Goal: Information Seeking & Learning: Compare options

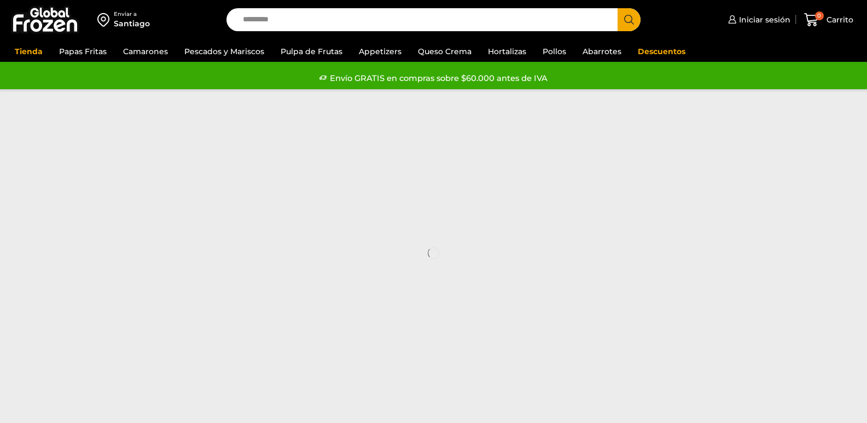
click at [200, 49] on div "Enviar a [GEOGRAPHIC_DATA] Los precios y el stock mostrados corresponden a [GEO…" at bounding box center [433, 44] width 867 height 89
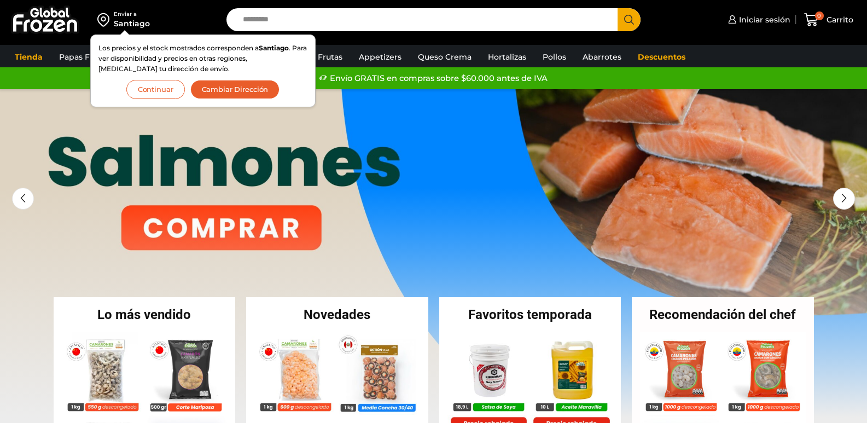
click at [210, 90] on button "Cambiar Dirección" at bounding box center [235, 89] width 90 height 19
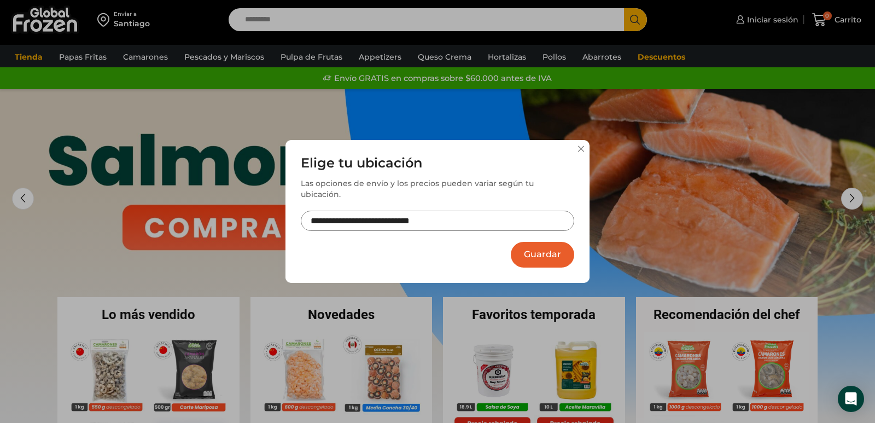
click at [578, 151] on button at bounding box center [580, 148] width 7 height 7
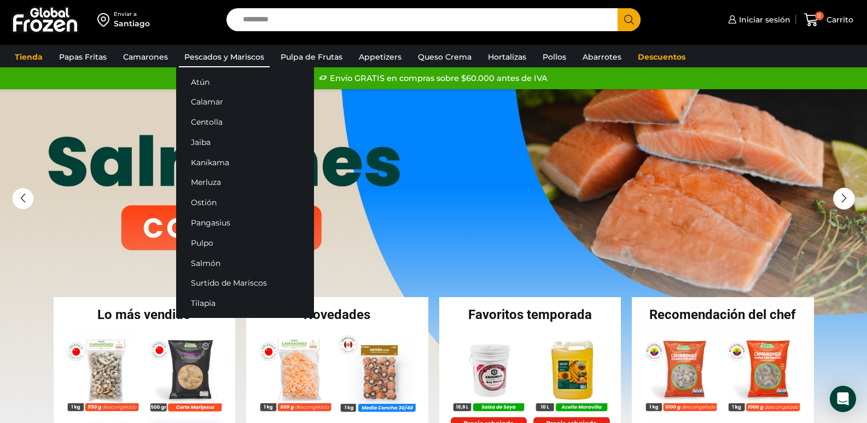
click at [229, 59] on link "Pescados y Mariscos" at bounding box center [224, 56] width 91 height 21
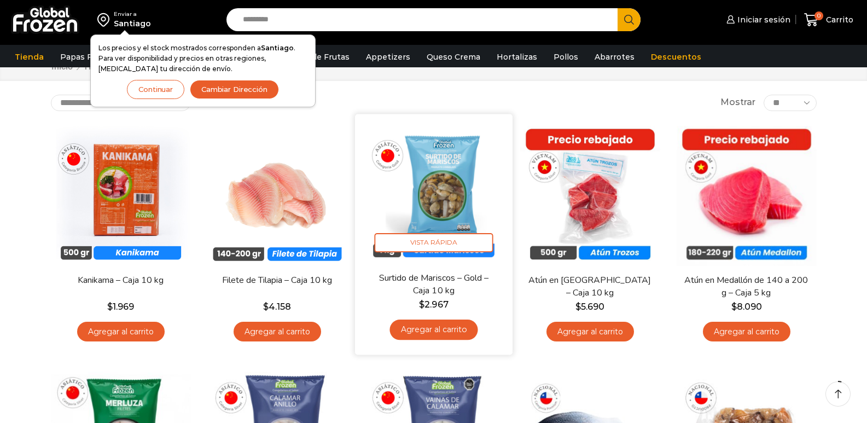
scroll to position [55, 0]
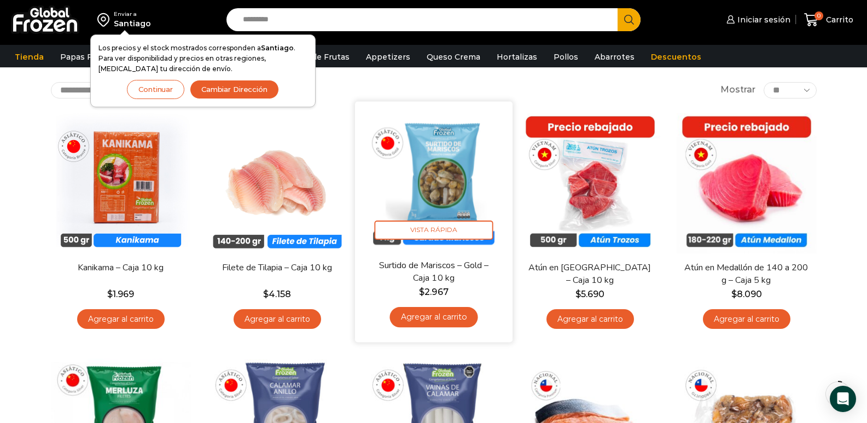
click at [386, 265] on link "Surtido de Mariscos – Gold – Caja 10 kg" at bounding box center [433, 272] width 127 height 26
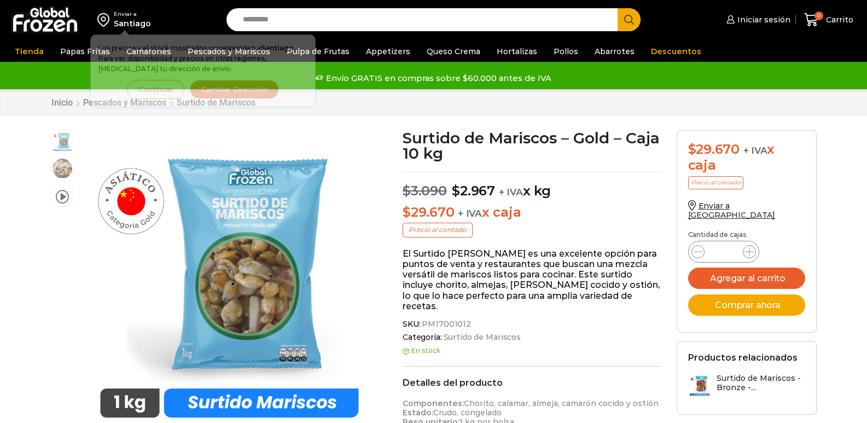
scroll to position [1, 0]
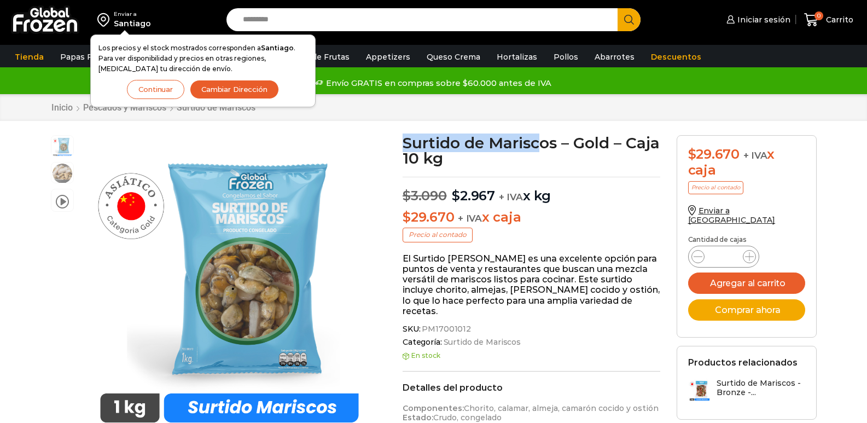
drag, startPoint x: 403, startPoint y: 130, endPoint x: 541, endPoint y: 148, distance: 139.5
click at [541, 148] on h1 "Surtido de Mariscos – Gold – Caja 10 kg" at bounding box center [531, 150] width 258 height 31
drag, startPoint x: 559, startPoint y: 144, endPoint x: 409, endPoint y: 142, distance: 149.8
click at [403, 142] on h1 "Surtido de Mariscos – Gold – Caja 10 kg" at bounding box center [531, 150] width 258 height 31
copy h1 "Surtido de Mariscos"
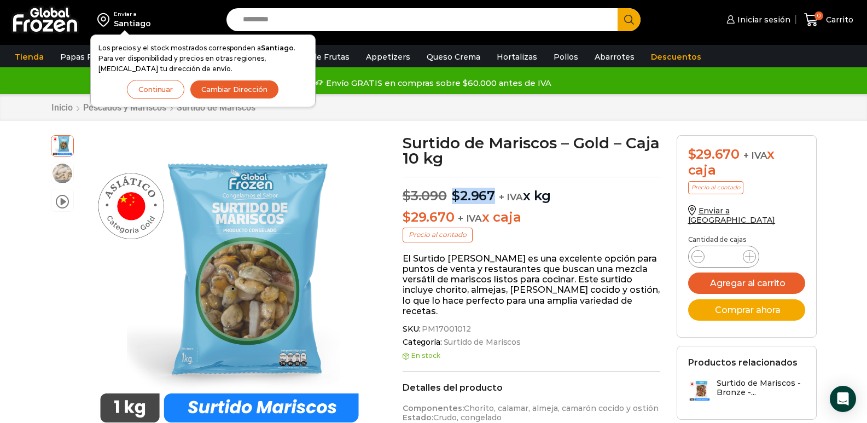
drag, startPoint x: 453, startPoint y: 195, endPoint x: 495, endPoint y: 196, distance: 42.1
click at [495, 196] on p "$ 3.090 Original price was: $3.090. $ 2.967 Current price is: $2.967. + IVA x kg" at bounding box center [531, 190] width 258 height 27
copy p "$ 2.967 Current price is: $2.967."
drag, startPoint x: 482, startPoint y: 160, endPoint x: 413, endPoint y: 159, distance: 68.9
click at [403, 160] on h1 "Surtido de Mariscos – Gold – Caja 10 kg" at bounding box center [531, 150] width 258 height 31
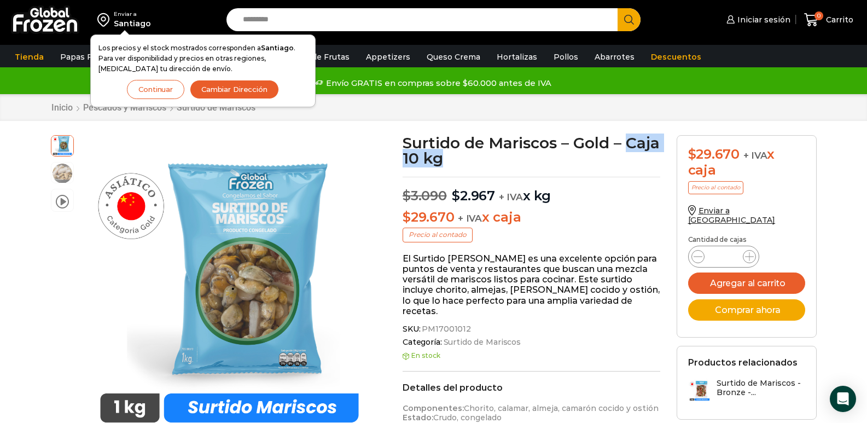
copy h1 "Caja 10 kg"
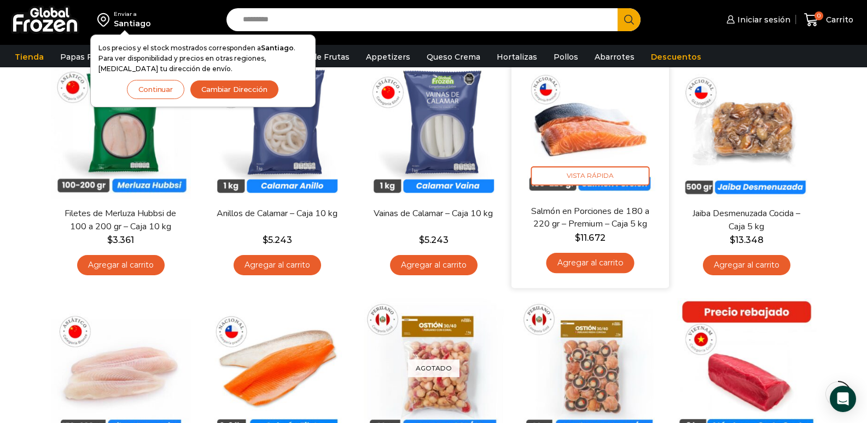
scroll to position [328, 0]
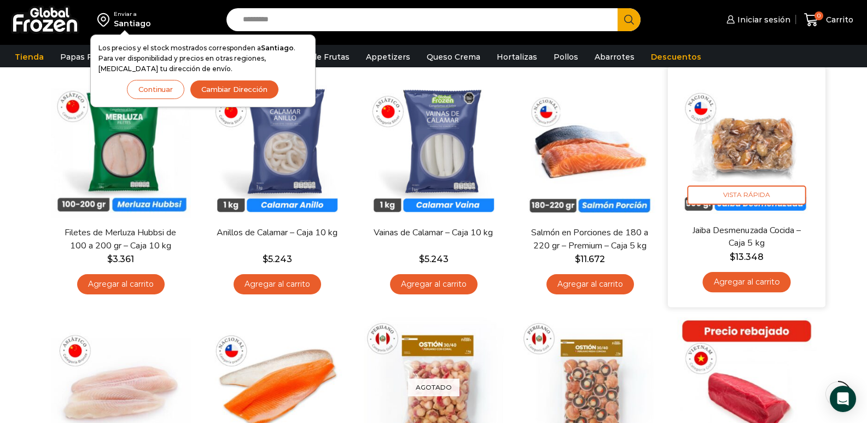
click at [729, 230] on link "Jaiba Desmenuzada Cocida – Caja 5 kg" at bounding box center [745, 237] width 127 height 26
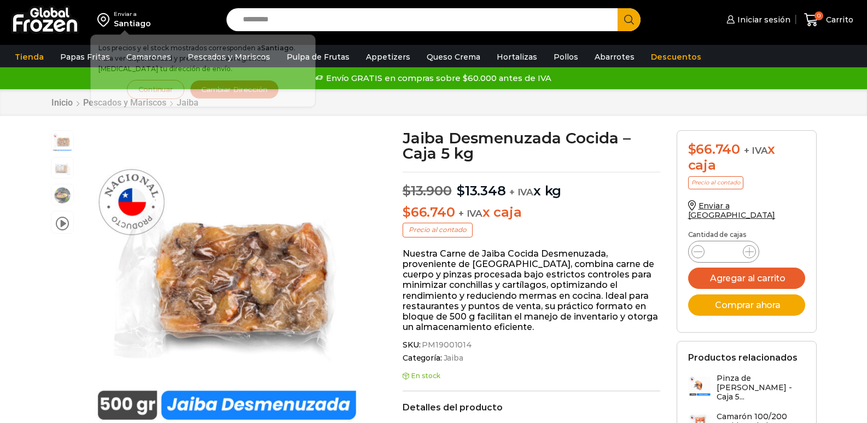
scroll to position [1, 0]
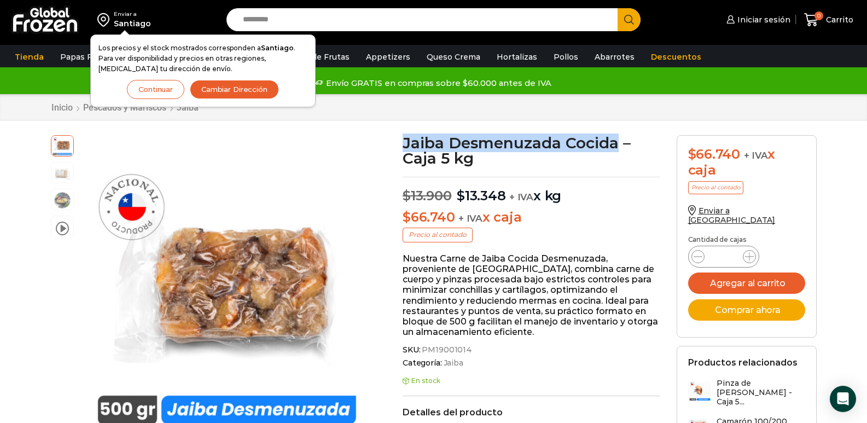
drag, startPoint x: 404, startPoint y: 145, endPoint x: 621, endPoint y: 143, distance: 216.6
click at [621, 143] on h1 "Jaiba Desmenuzada Cocida – Caja 5 kg" at bounding box center [531, 150] width 258 height 31
copy h1 "Jaiba Desmenuzada Cocida"
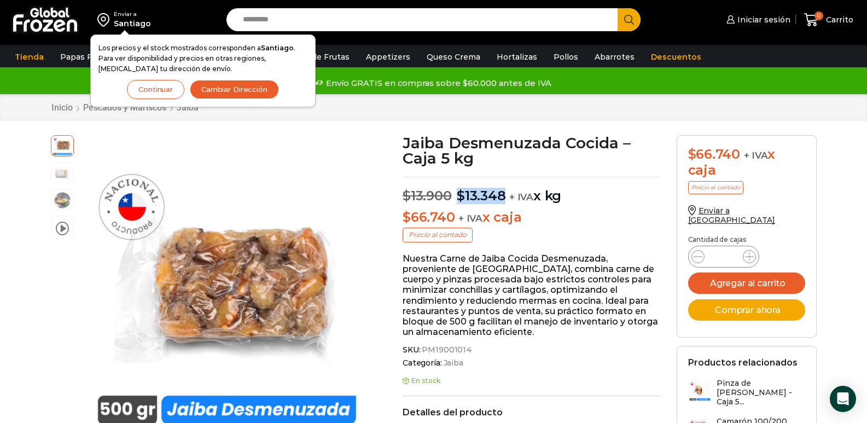
drag, startPoint x: 505, startPoint y: 196, endPoint x: 455, endPoint y: 199, distance: 50.4
click at [455, 199] on p "$ 13.900 Original price was: $13.900. $ 13.348 Current price is: $13.348. + IVA…" at bounding box center [531, 190] width 258 height 27
copy p "$ 13.348 Current price is: $13.348."
drag, startPoint x: 478, startPoint y: 156, endPoint x: 407, endPoint y: 161, distance: 70.8
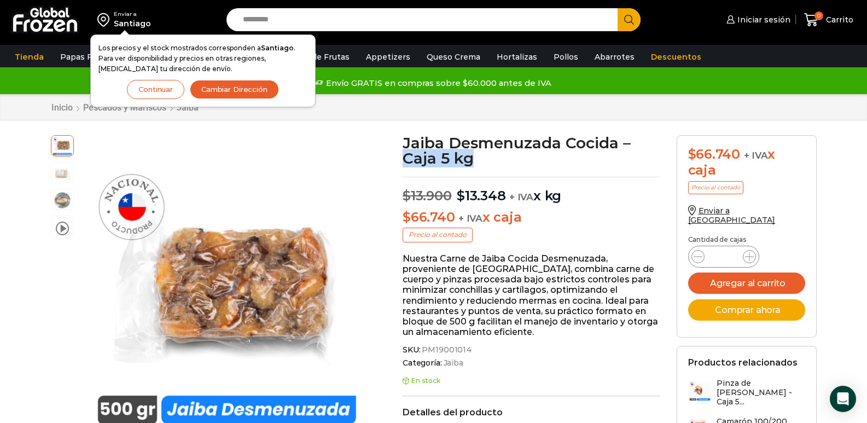
copy h1 "Caja 5 kg"
click at [242, 92] on button "Cambiar Dirección" at bounding box center [234, 89] width 89 height 19
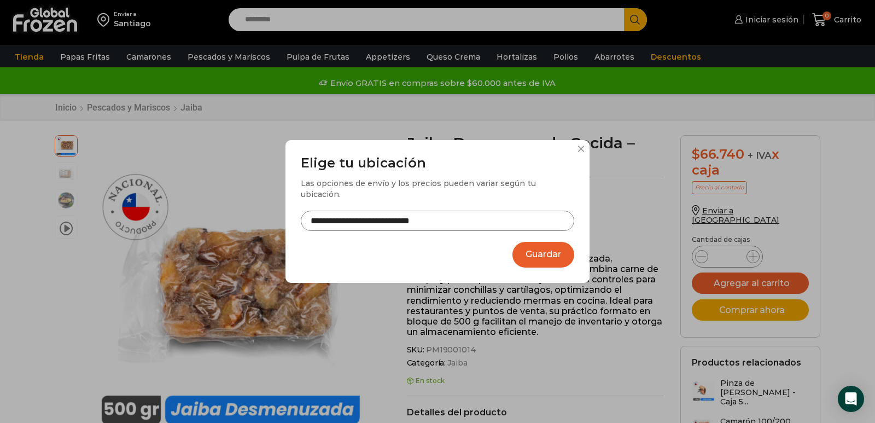
click at [542, 244] on button "Guardar" at bounding box center [543, 255] width 62 height 26
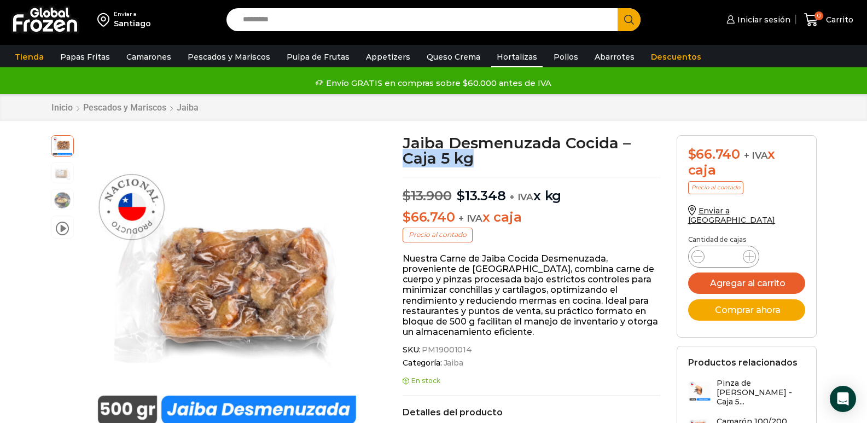
click at [505, 55] on link "Hortalizas" at bounding box center [516, 56] width 51 height 21
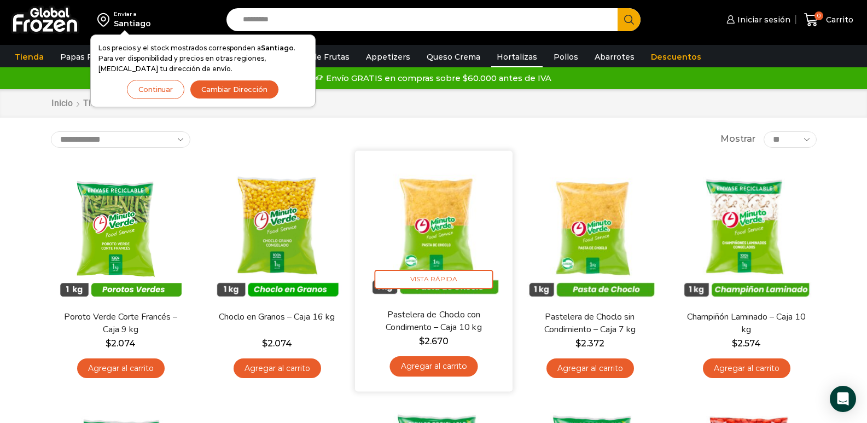
click at [422, 313] on link "Pastelera de Choclo con Condimento – Caja 10 kg" at bounding box center [433, 321] width 127 height 26
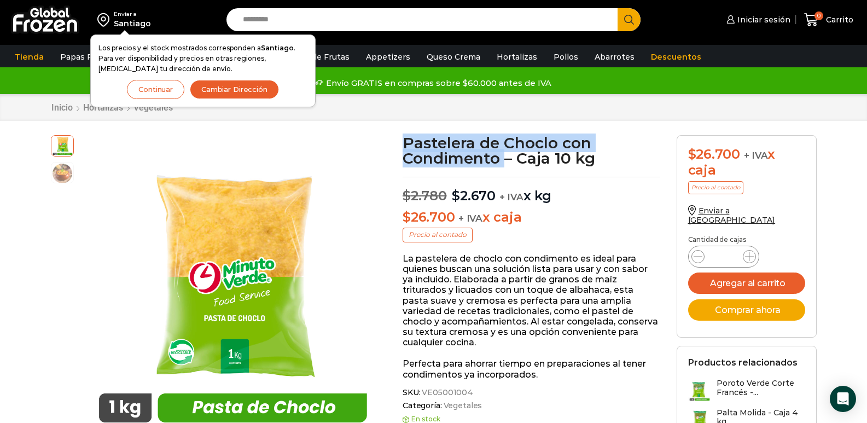
drag, startPoint x: 404, startPoint y: 138, endPoint x: 503, endPoint y: 162, distance: 101.7
click at [503, 162] on h1 "Pastelera de Choclo con Condimento – Caja 10 kg" at bounding box center [531, 150] width 258 height 31
copy h1 "Pastelera de Choclo con Condimento"
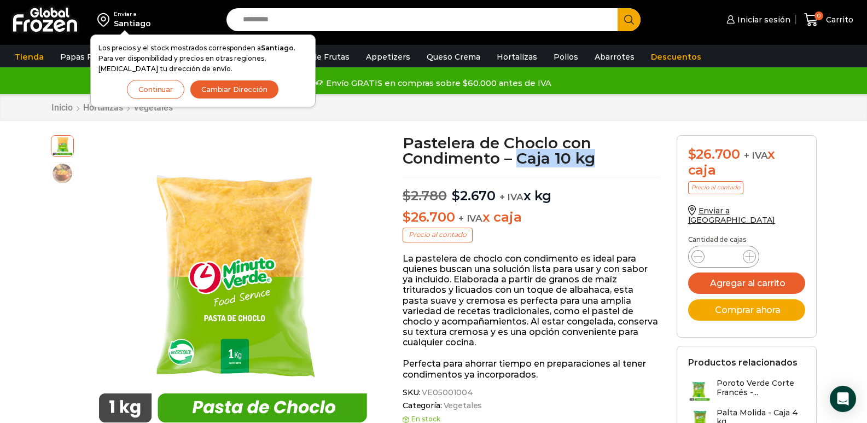
drag, startPoint x: 518, startPoint y: 157, endPoint x: 598, endPoint y: 159, distance: 80.4
click at [598, 159] on h1 "Pastelera de Choclo con Condimento – Caja 10 kg" at bounding box center [531, 150] width 258 height 31
copy h1 "Caja 10 kg"
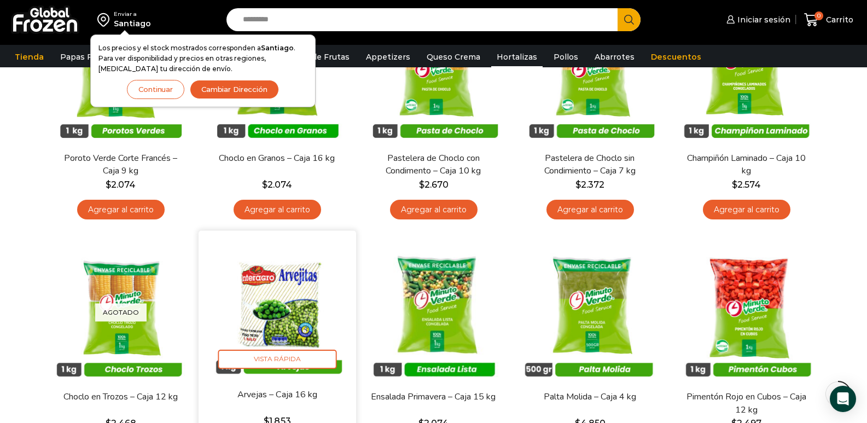
scroll to position [219, 0]
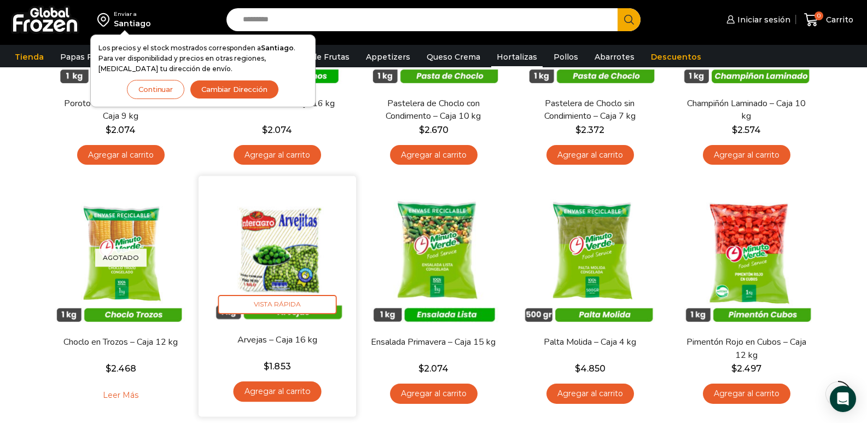
click at [286, 263] on img at bounding box center [277, 254] width 141 height 141
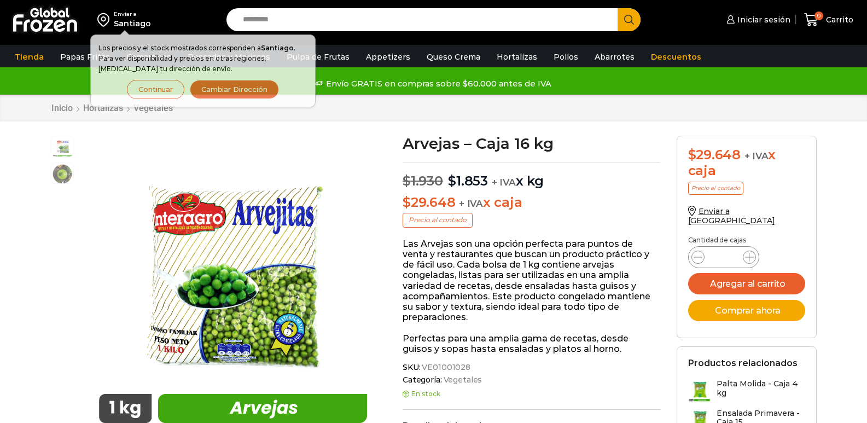
scroll to position [1, 0]
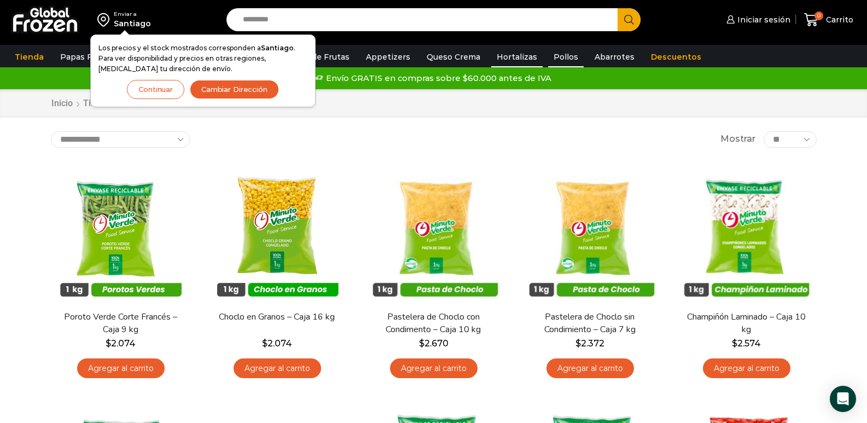
click at [551, 57] on link "Pollos" at bounding box center [566, 56] width 36 height 21
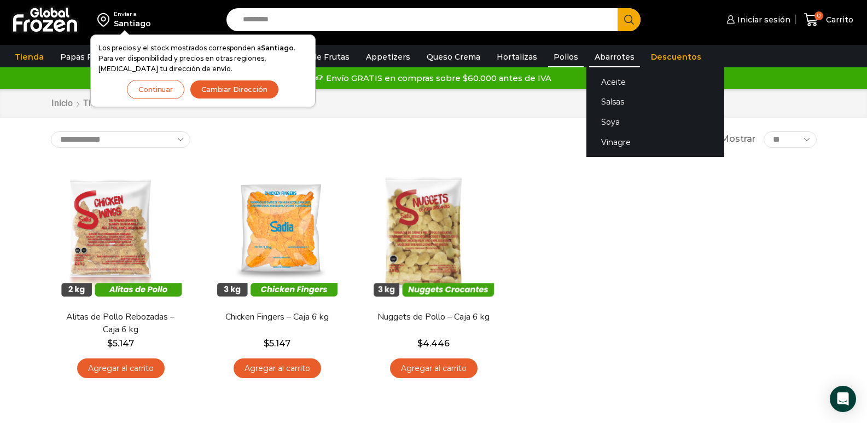
click at [602, 57] on link "Abarrotes" at bounding box center [614, 56] width 51 height 21
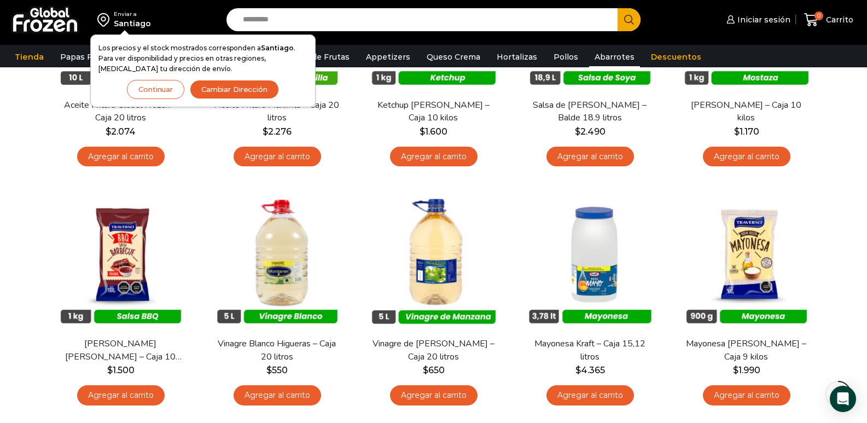
scroll to position [273, 0]
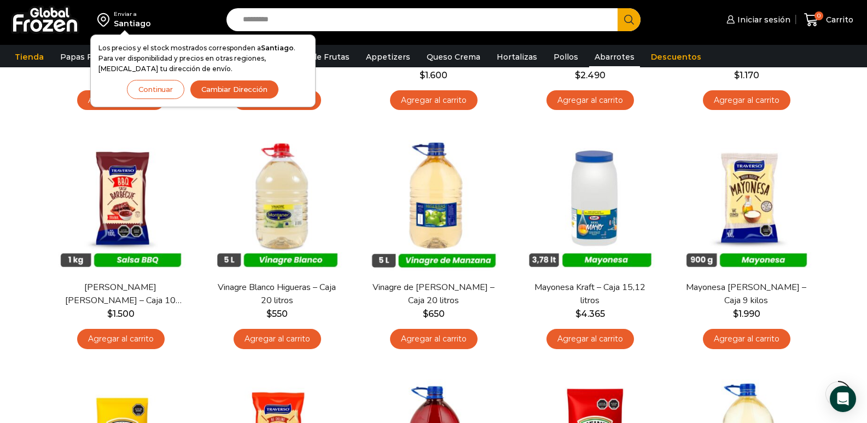
click at [6, 108] on div "Enviar a [GEOGRAPHIC_DATA] Los precios y el stock mostrados corresponden a [GEO…" at bounding box center [433, 210] width 867 height 967
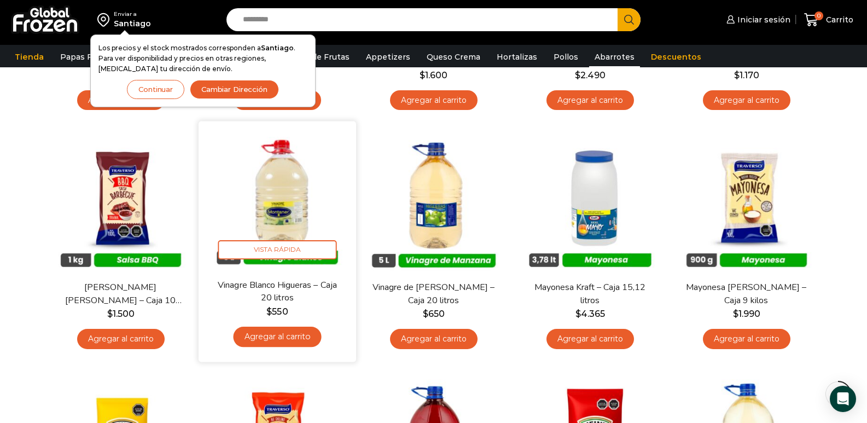
click at [260, 276] on div "En stock Vista Rápida Vinagre Blanco Higueras – Caja 20 litros $ 550 Agregar al…" at bounding box center [277, 242] width 141 height 224
click at [283, 282] on link "Vinagre Blanco Higueras – Caja 20 litros" at bounding box center [276, 292] width 127 height 26
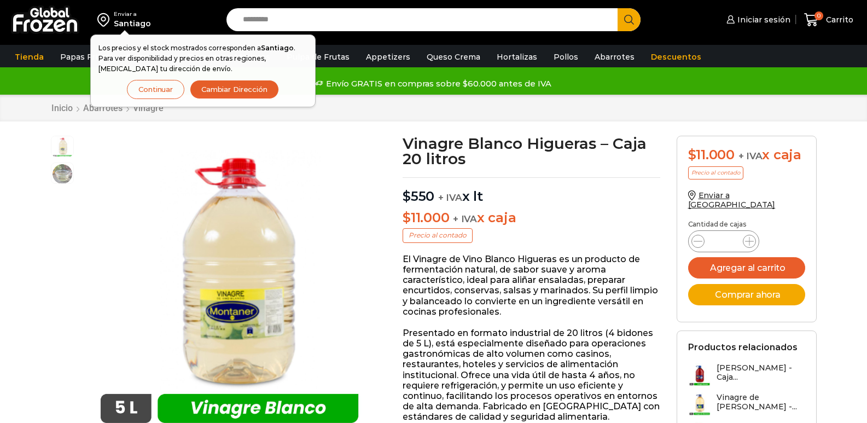
scroll to position [1, 0]
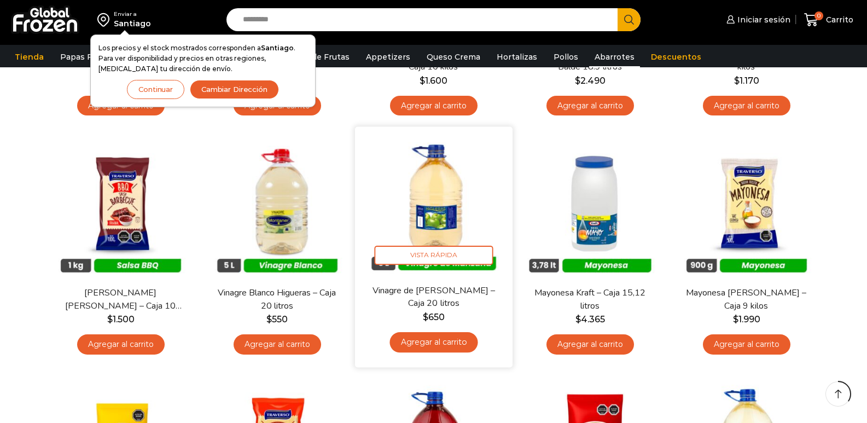
scroll to position [273, 0]
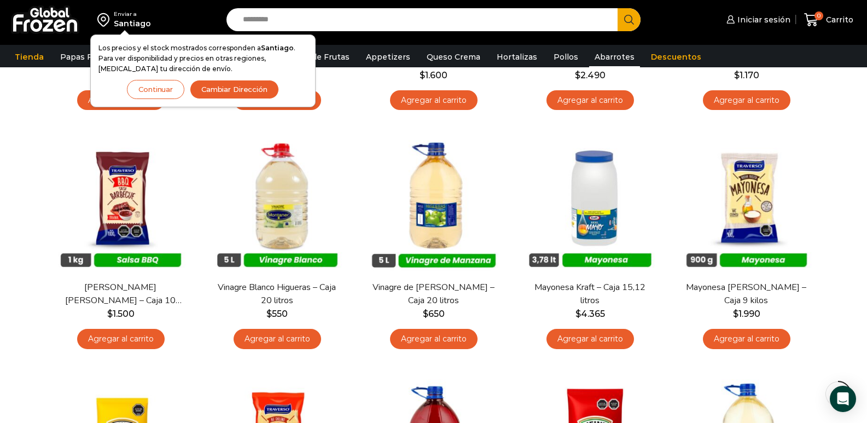
click at [18, 190] on div "Enviar a [GEOGRAPHIC_DATA] Los precios y el stock mostrados corresponden a [GEO…" at bounding box center [433, 210] width 867 height 967
click at [20, 199] on div "Enviar a [GEOGRAPHIC_DATA] Los precios y el stock mostrados corresponden a [GEO…" at bounding box center [433, 210] width 867 height 967
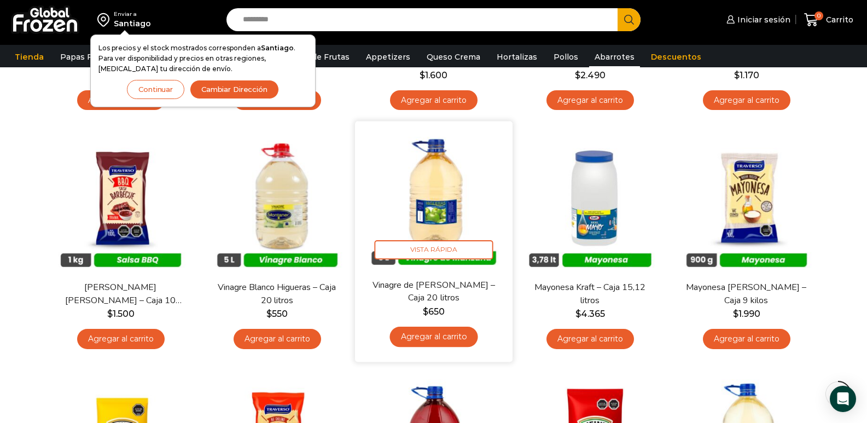
click at [425, 279] on link "Vinagre de [PERSON_NAME] – Caja 20 litros" at bounding box center [433, 292] width 127 height 26
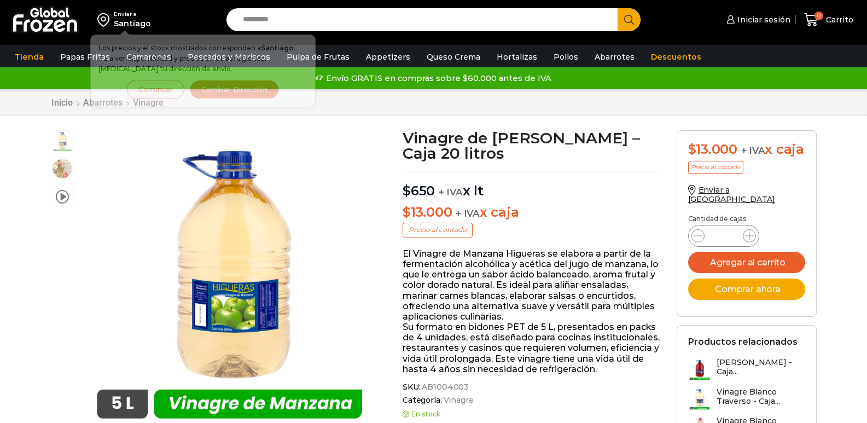
scroll to position [1, 0]
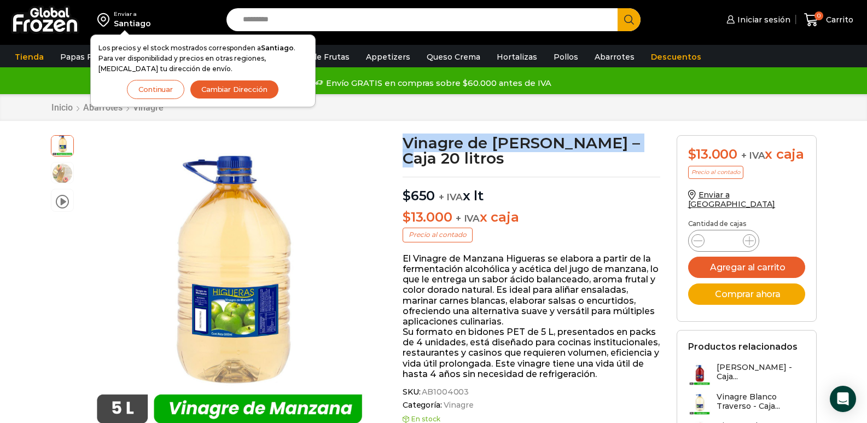
drag, startPoint x: 404, startPoint y: 139, endPoint x: 642, endPoint y: 144, distance: 237.9
click at [642, 144] on h1 "Vinagre de [PERSON_NAME] – Caja 20 litros" at bounding box center [531, 150] width 258 height 31
copy h1 "Vinagre de [PERSON_NAME]"
drag, startPoint x: 404, startPoint y: 162, endPoint x: 505, endPoint y: 161, distance: 101.2
click at [505, 161] on h1 "Vinagre de [PERSON_NAME] – Caja 20 litros" at bounding box center [531, 150] width 258 height 31
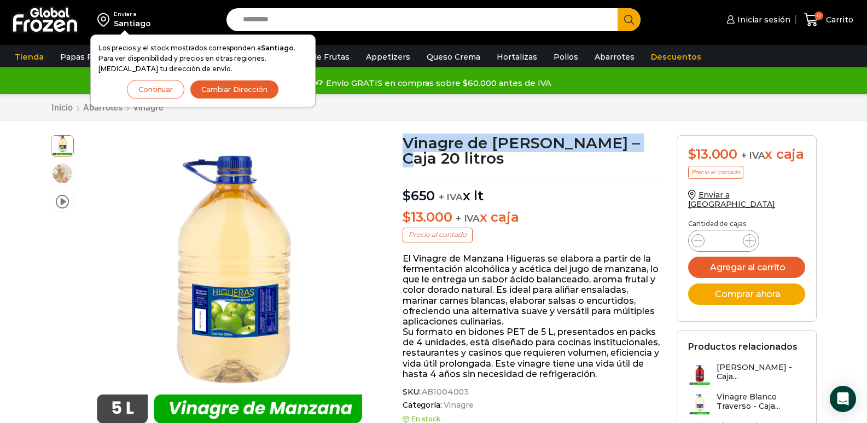
copy h1 "Caja 20 litros"
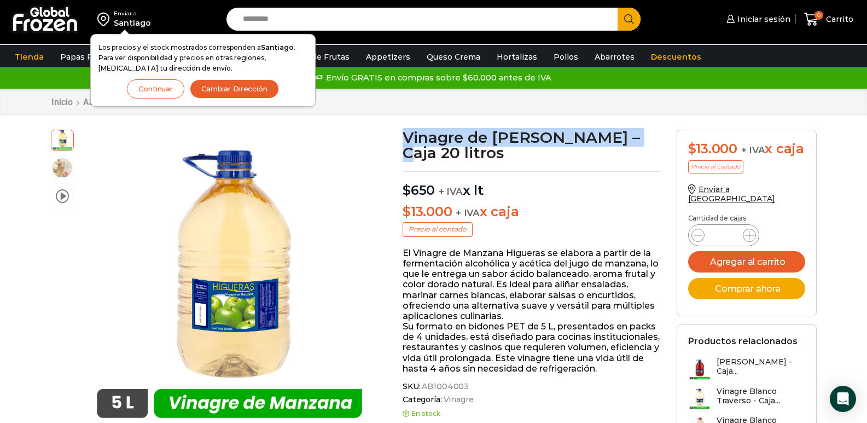
scroll to position [0, 0]
